Goal: Use online tool/utility: Utilize a website feature to perform a specific function

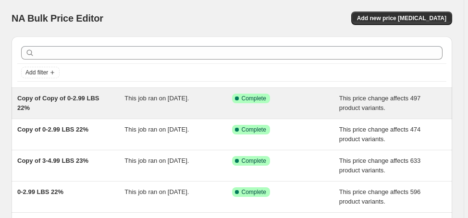
click at [73, 101] on span "Copy of Copy of 0-2.99 LBS 22%" at bounding box center [58, 103] width 82 height 17
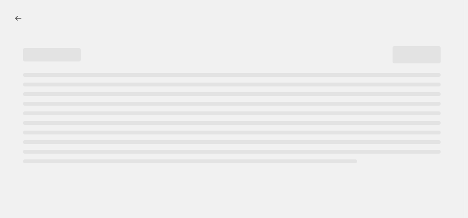
select select "margin"
select select "no_change"
select select "not_equal"
select select "product_status"
select select "draft"
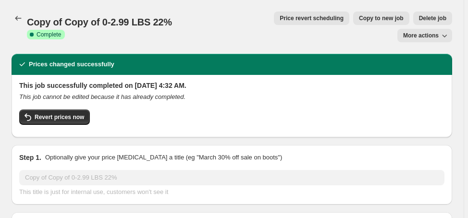
select select "vendor"
select select "collection"
click at [419, 21] on span "Delete job" at bounding box center [432, 18] width 27 height 8
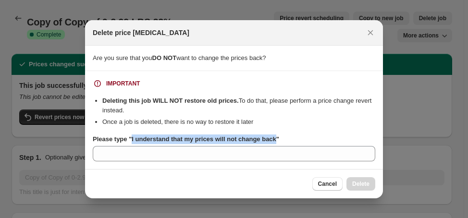
drag, startPoint x: 130, startPoint y: 140, endPoint x: 273, endPoint y: 141, distance: 142.9
click at [273, 141] on b "Please type "I understand that my prices will not change back"" at bounding box center [186, 139] width 187 height 7
copy b "I understand that my prices will not change back"
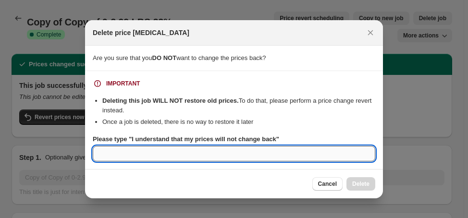
paste input "I understand that my prices will not change back"
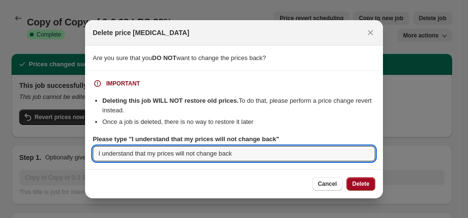
type input "I understand that my prices will not change back"
click at [366, 183] on span "Delete" at bounding box center [361, 184] width 17 height 8
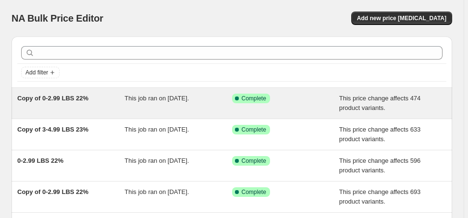
click at [71, 99] on span "Copy of 0-2.99 LBS 22%" at bounding box center [52, 98] width 71 height 7
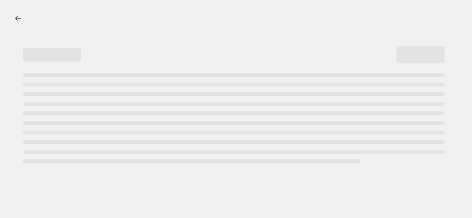
select select "margin"
select select "no_change"
select select "vendor"
select select "not_equal"
select select "collection"
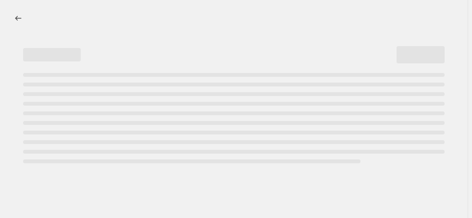
select select "product_status"
select select "draft"
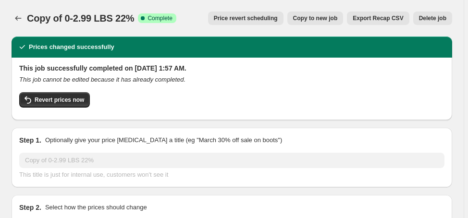
click at [332, 18] on span "Copy to new job" at bounding box center [315, 18] width 45 height 8
select select "margin"
select select "no_change"
select select "vendor"
select select "not_equal"
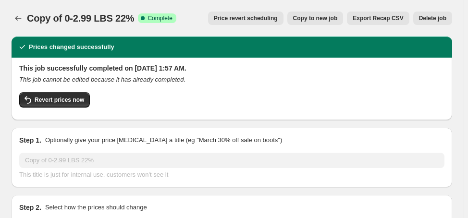
select select "collection"
select select "product_status"
select select "draft"
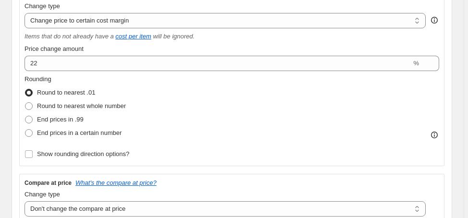
scroll to position [192, 0]
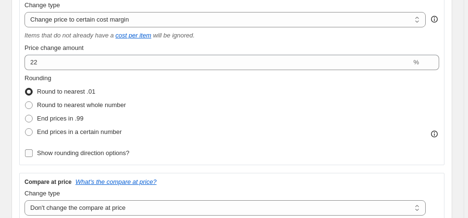
click at [104, 154] on span "Show rounding direction options?" at bounding box center [83, 153] width 92 height 7
click at [33, 154] on input "Show rounding direction options?" at bounding box center [29, 154] width 8 height 8
checkbox input "true"
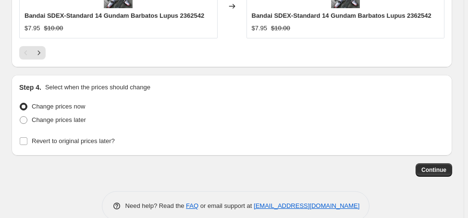
scroll to position [1288, 0]
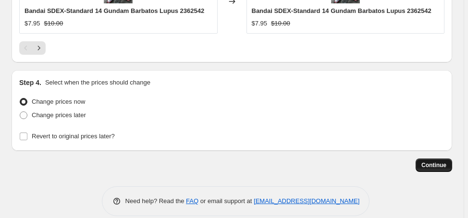
click at [442, 162] on span "Continue" at bounding box center [434, 166] width 25 height 8
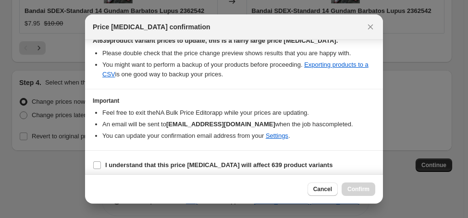
scroll to position [179, 0]
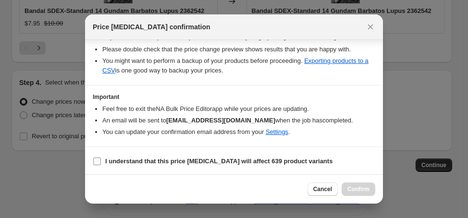
drag, startPoint x: 116, startPoint y: 158, endPoint x: 148, endPoint y: 158, distance: 31.7
click at [116, 158] on b "I understand that this price change job will affect 639 product variants" at bounding box center [219, 161] width 228 height 7
click at [101, 158] on input "I understand that this price change job will affect 639 product variants" at bounding box center [97, 162] width 8 height 8
checkbox input "true"
click at [351, 189] on span "Confirm" at bounding box center [359, 190] width 22 height 8
